Goal: Navigation & Orientation: Find specific page/section

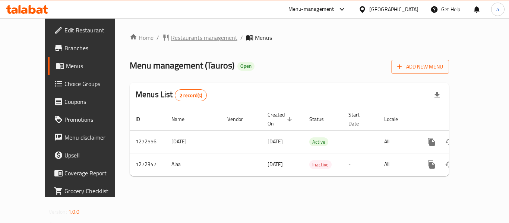
click at [171, 41] on span "Restaurants management" at bounding box center [204, 37] width 66 height 9
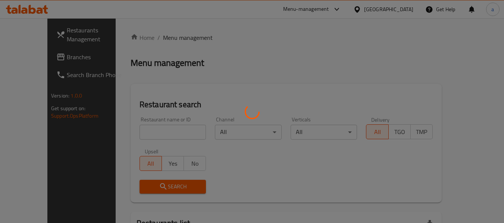
click at [392, 11] on div at bounding box center [252, 111] width 504 height 223
click at [393, 11] on div at bounding box center [252, 111] width 504 height 223
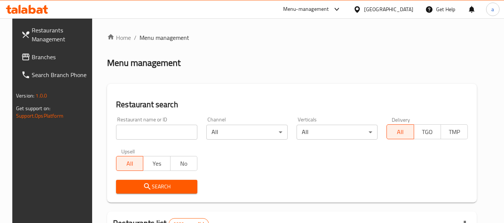
click at [360, 12] on icon at bounding box center [356, 9] width 5 height 6
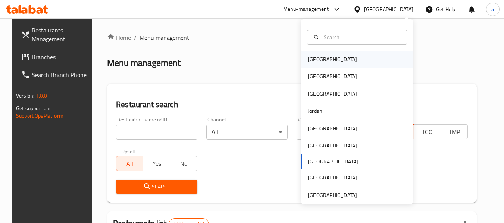
click at [309, 57] on div "[GEOGRAPHIC_DATA]" at bounding box center [332, 59] width 49 height 8
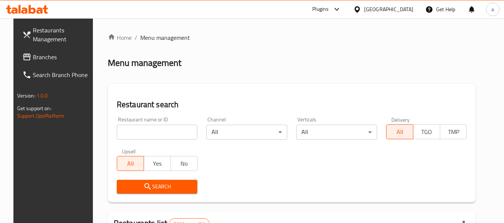
click at [33, 55] on span "Branches" at bounding box center [62, 57] width 59 height 9
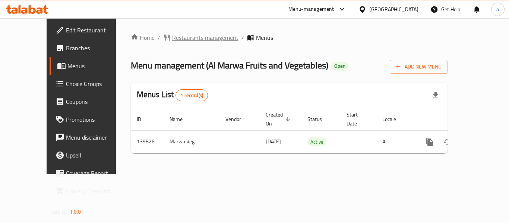
click at [175, 41] on span "Restaurants management" at bounding box center [205, 37] width 66 height 9
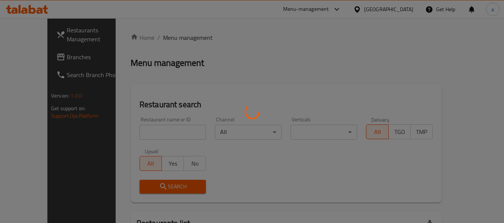
click at [386, 12] on div at bounding box center [252, 111] width 504 height 223
click at [387, 12] on div at bounding box center [252, 111] width 504 height 223
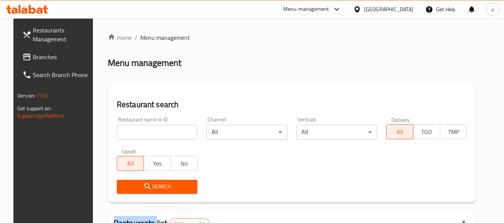
click at [387, 12] on div at bounding box center [252, 111] width 504 height 223
click at [361, 12] on icon at bounding box center [357, 10] width 8 height 8
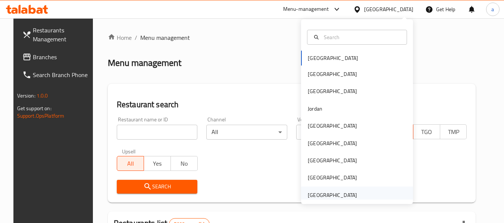
click at [344, 189] on div "[GEOGRAPHIC_DATA]" at bounding box center [332, 195] width 61 height 17
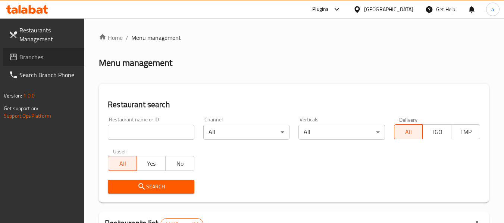
click at [26, 56] on span "Branches" at bounding box center [48, 57] width 59 height 9
